Goal: Information Seeking & Learning: Learn about a topic

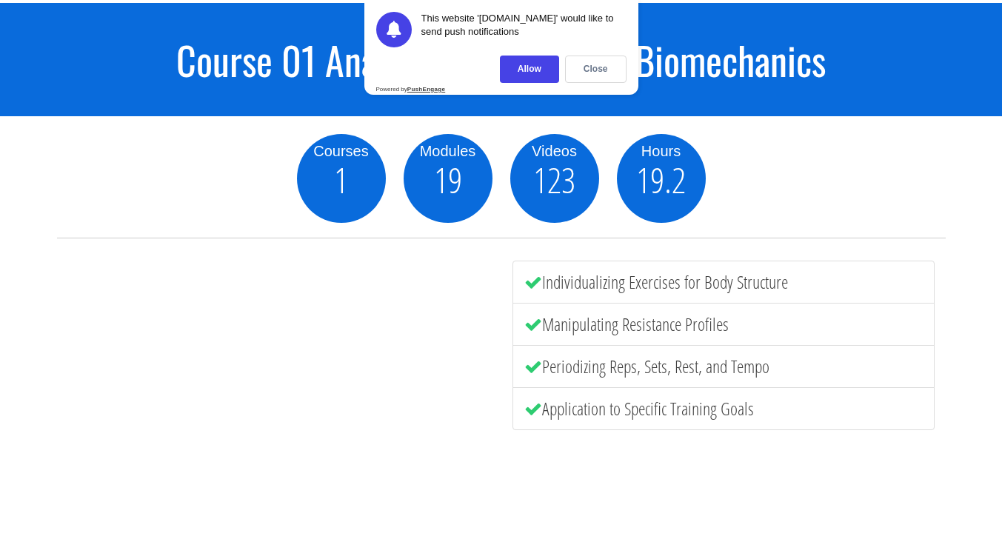
scroll to position [97, 0]
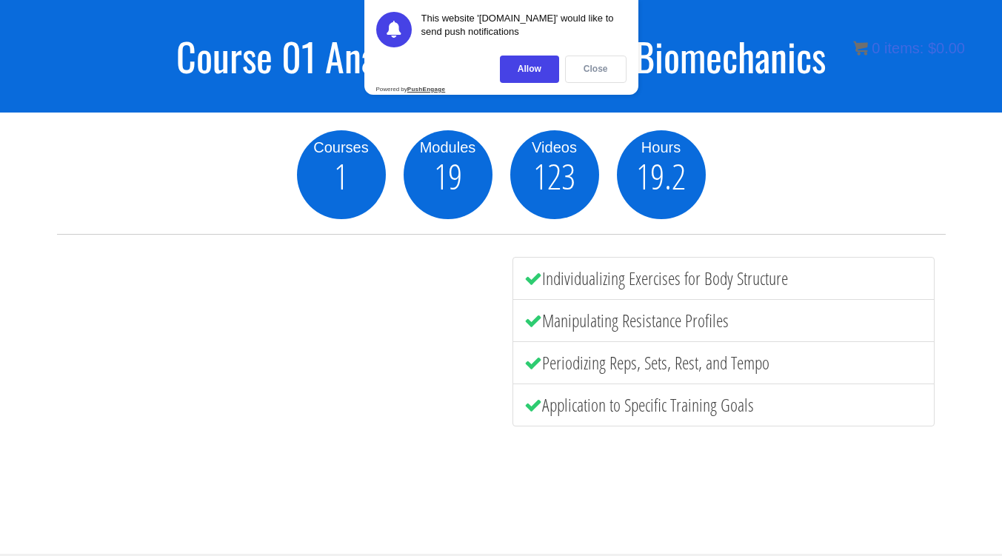
click at [586, 67] on div "Close" at bounding box center [595, 69] width 61 height 27
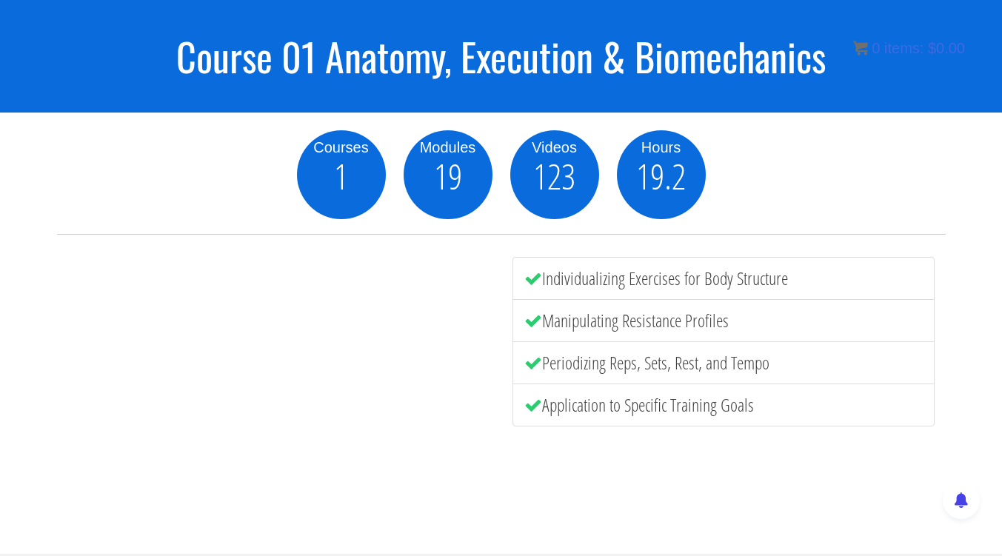
click at [307, 52] on h1 "Course 01 Anatomy, Execution & Biomechanics" at bounding box center [501, 56] width 1002 height 42
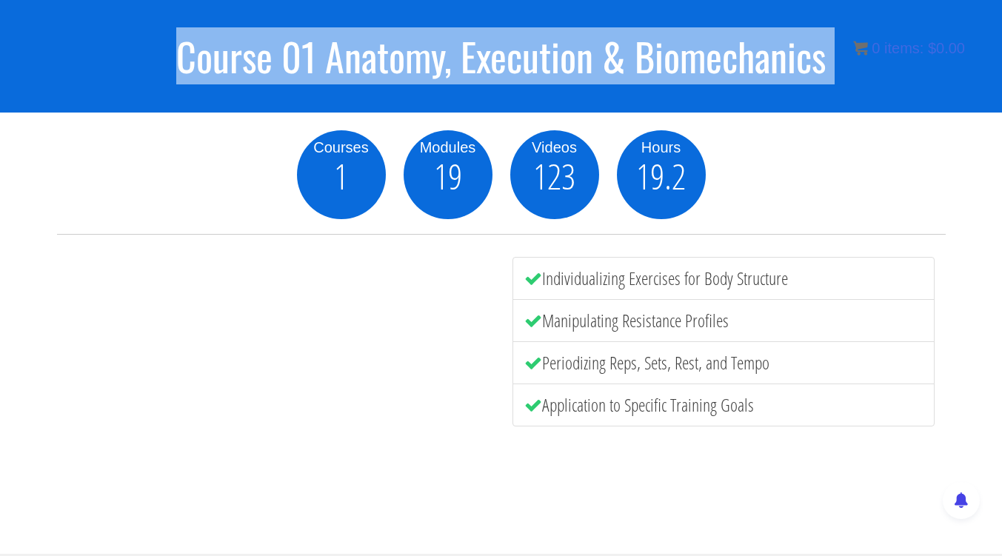
click at [307, 52] on h1 "Course 01 Anatomy, Execution & Biomechanics" at bounding box center [501, 56] width 1002 height 42
copy section "Course 01 Anatomy, Execution & Biomechanics"
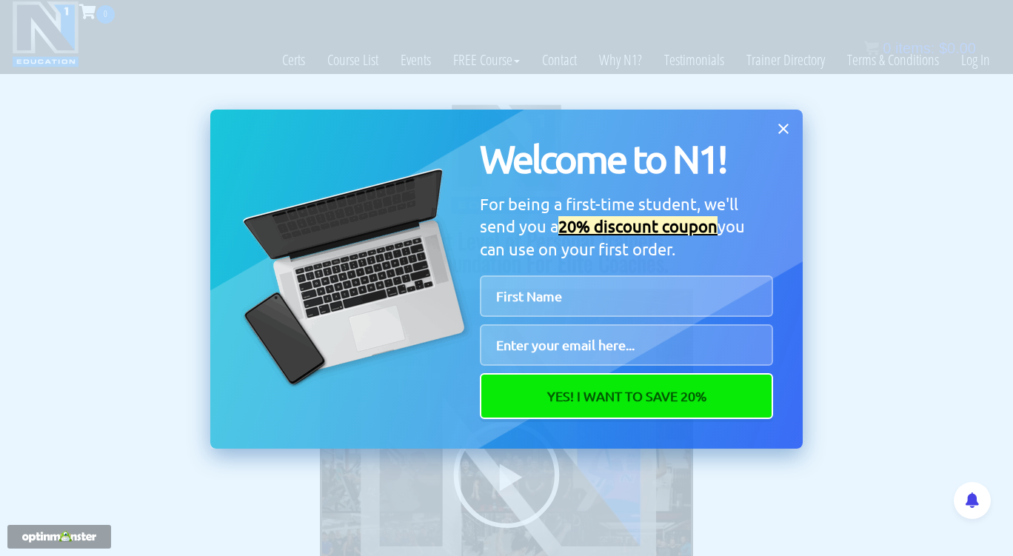
click at [784, 123] on icon at bounding box center [783, 129] width 16 height 16
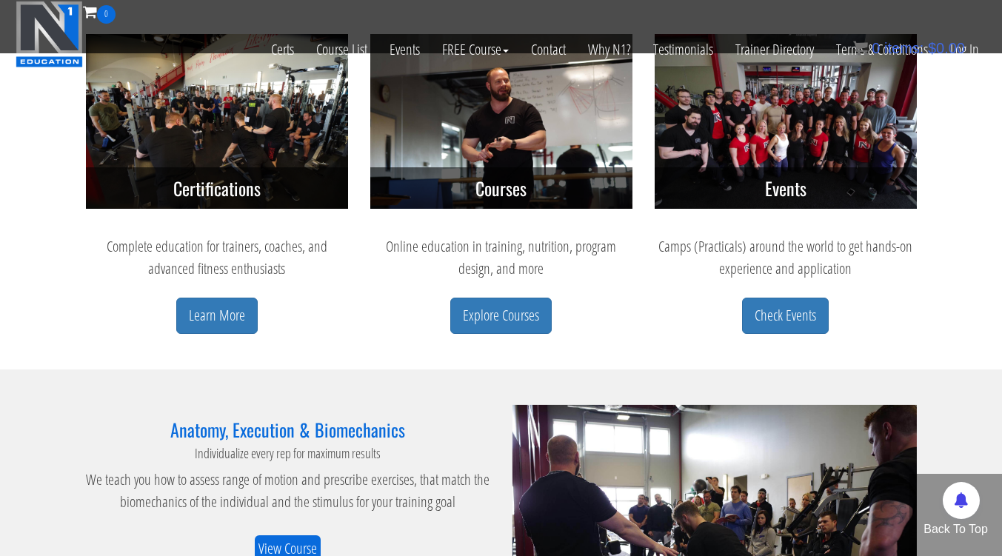
scroll to position [677, 0]
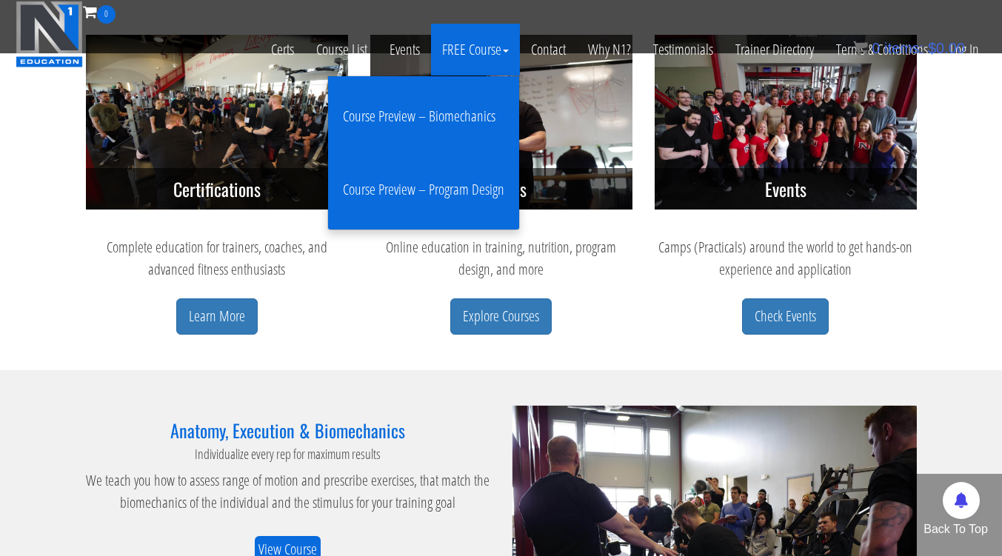
click at [467, 124] on link "Course Preview – Biomechanics" at bounding box center [424, 116] width 184 height 58
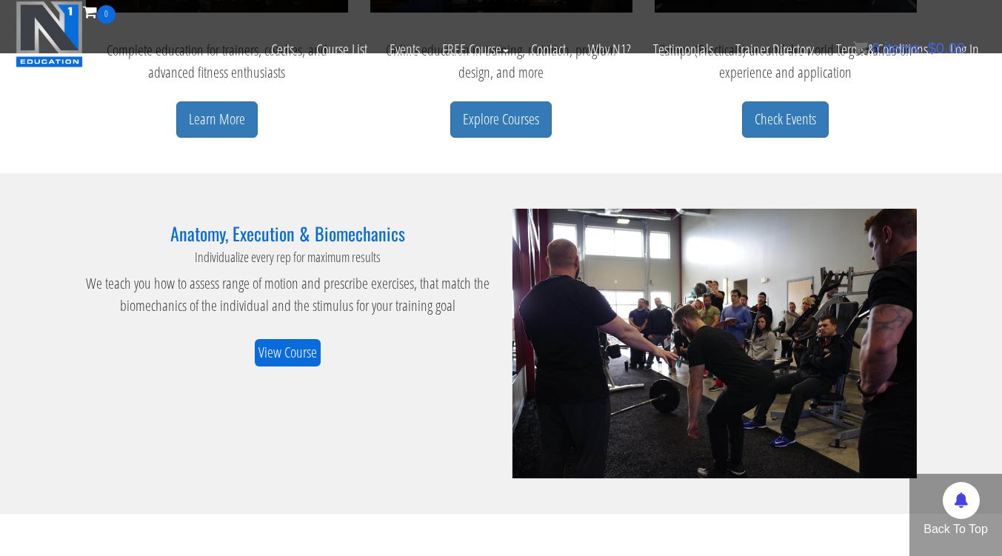
scroll to position [874, 0]
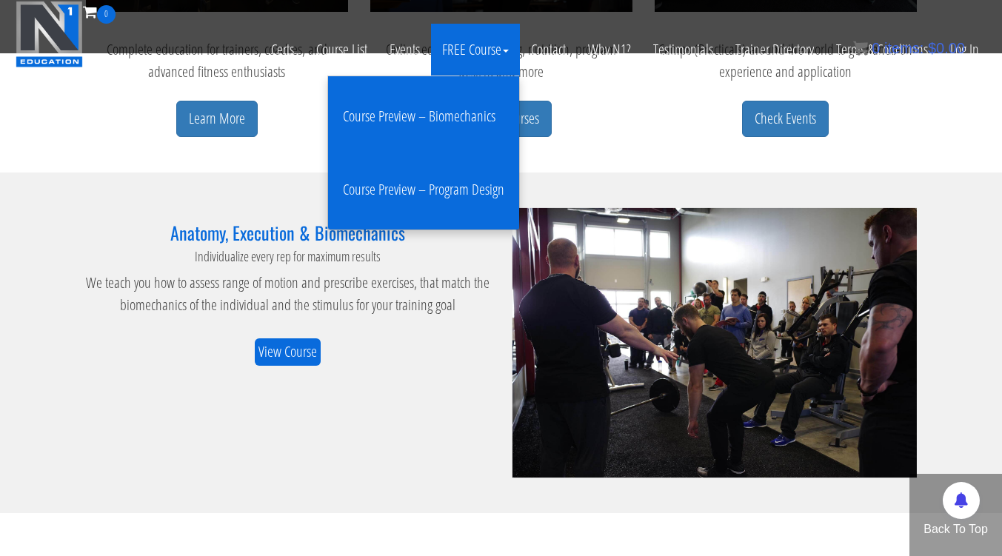
click at [415, 113] on link "Course Preview – Biomechanics" at bounding box center [424, 116] width 184 height 58
